Goal: Browse casually

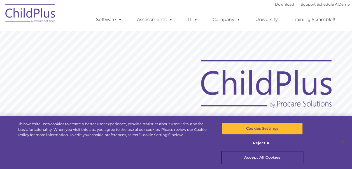
click at [261, 153] on button "Accept All Cookies" at bounding box center [262, 157] width 81 height 12
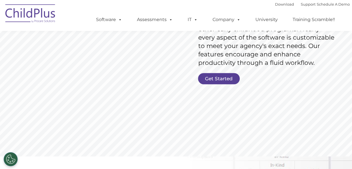
scroll to position [127, 0]
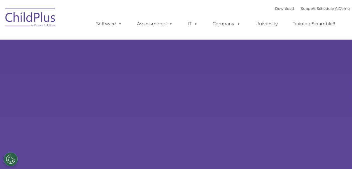
select select "MEDIUM"
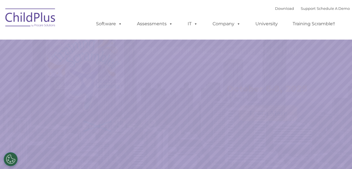
select select "MEDIUM"
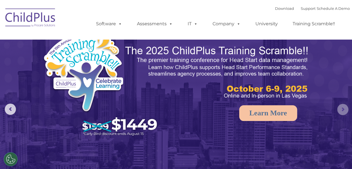
click at [341, 108] on rs-arrow at bounding box center [343, 109] width 11 height 11
